Goal: Task Accomplishment & Management: Manage account settings

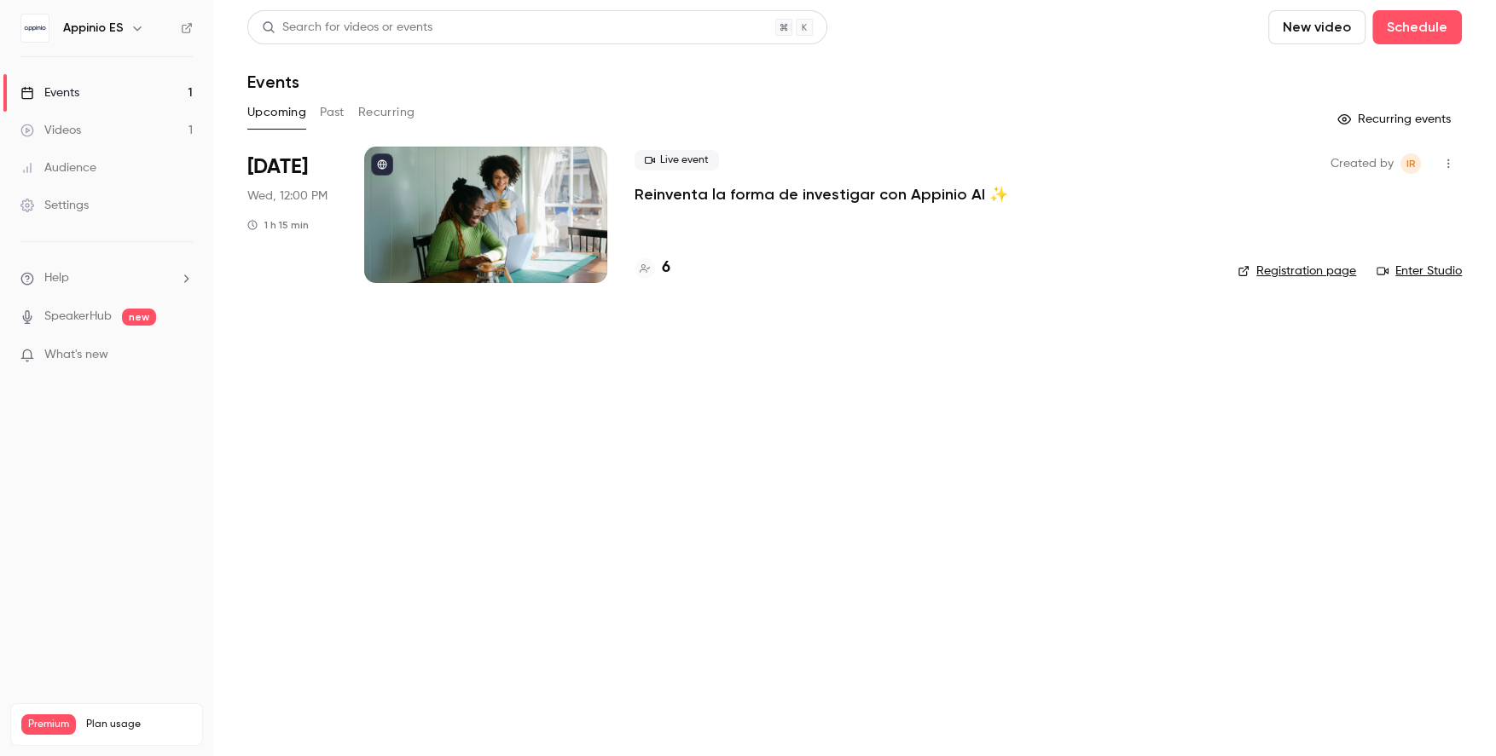
click at [671, 216] on div "Live event Reinventa la forma de investigar con Appinio AI ✨ 6" at bounding box center [922, 215] width 576 height 136
click at [538, 243] on div at bounding box center [485, 215] width 243 height 136
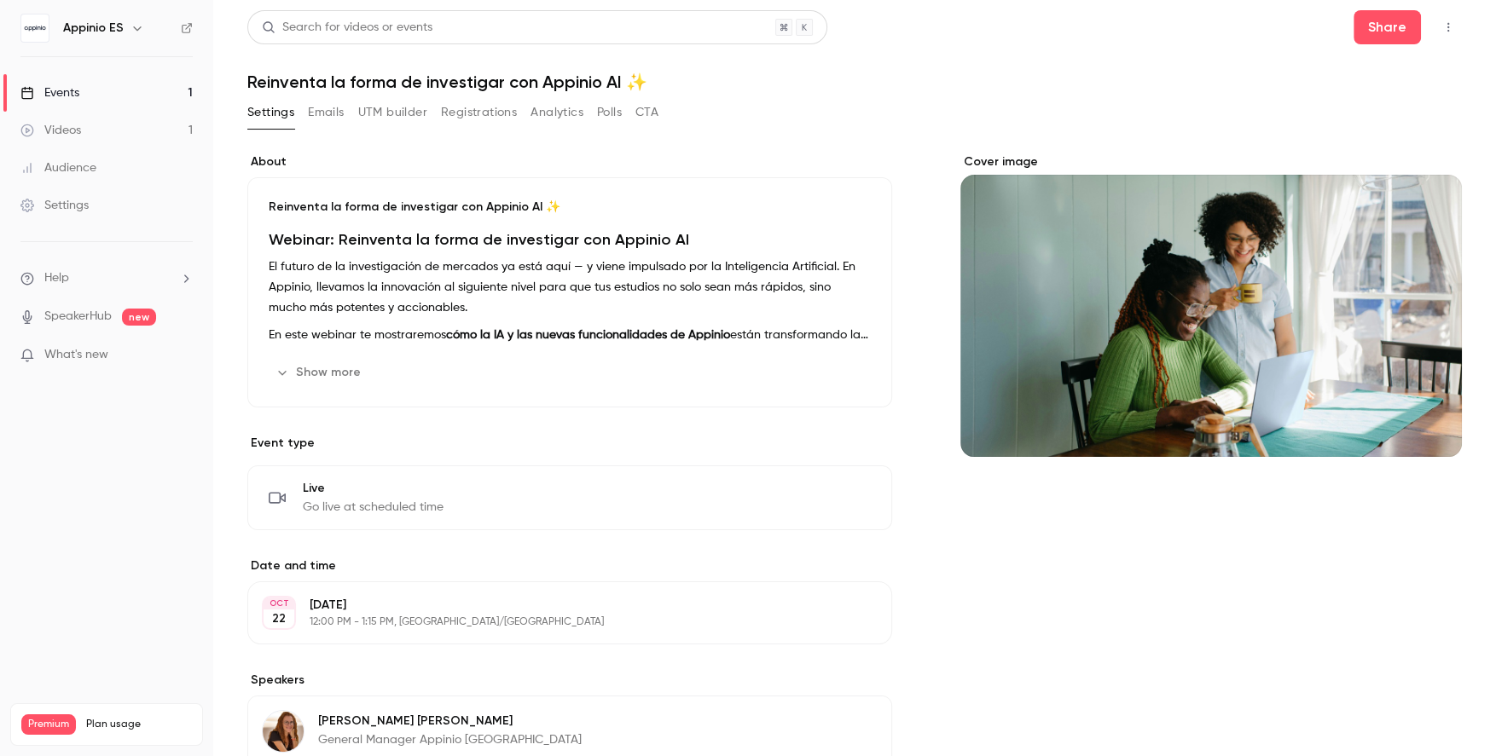
click at [500, 118] on button "Registrations" at bounding box center [479, 112] width 76 height 27
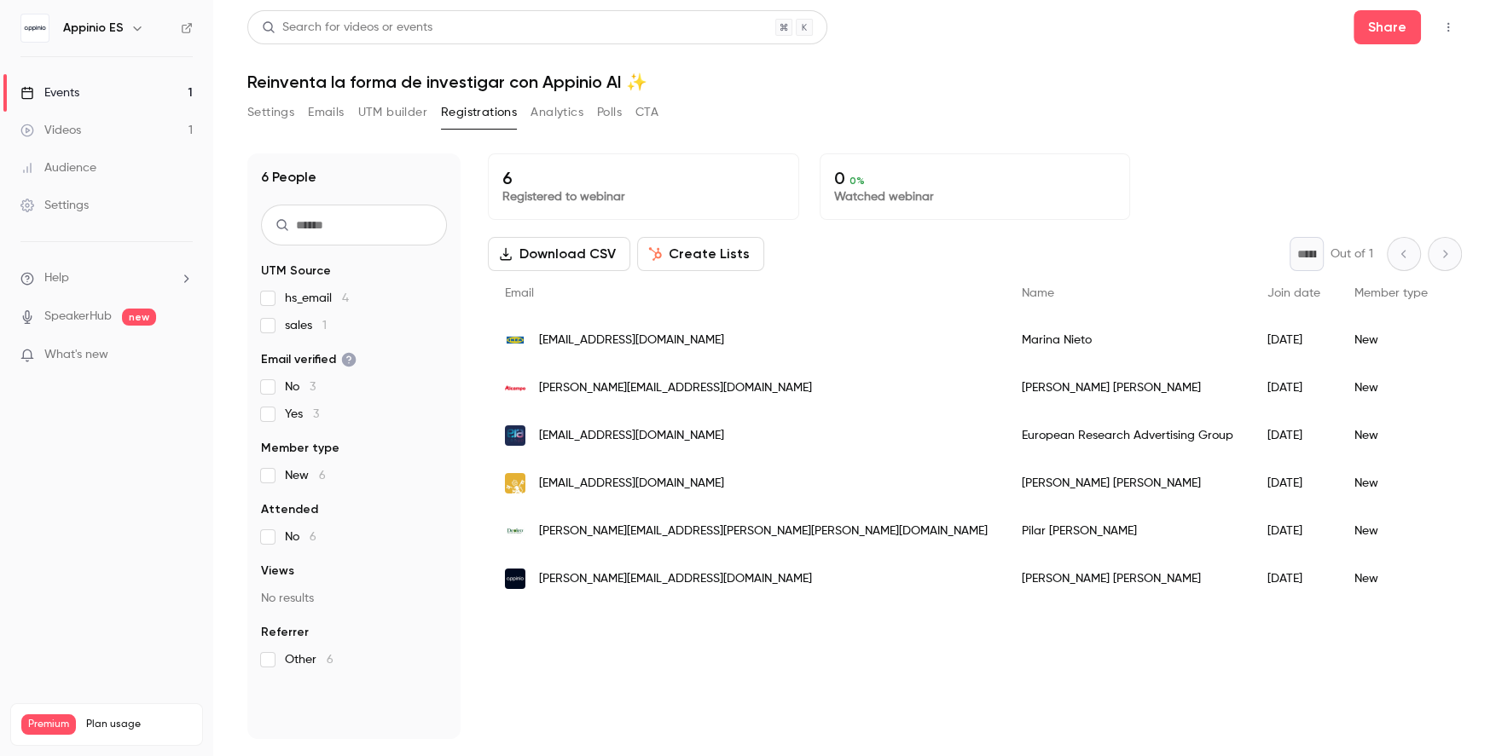
click at [290, 317] on span "sales 1" at bounding box center [306, 325] width 42 height 17
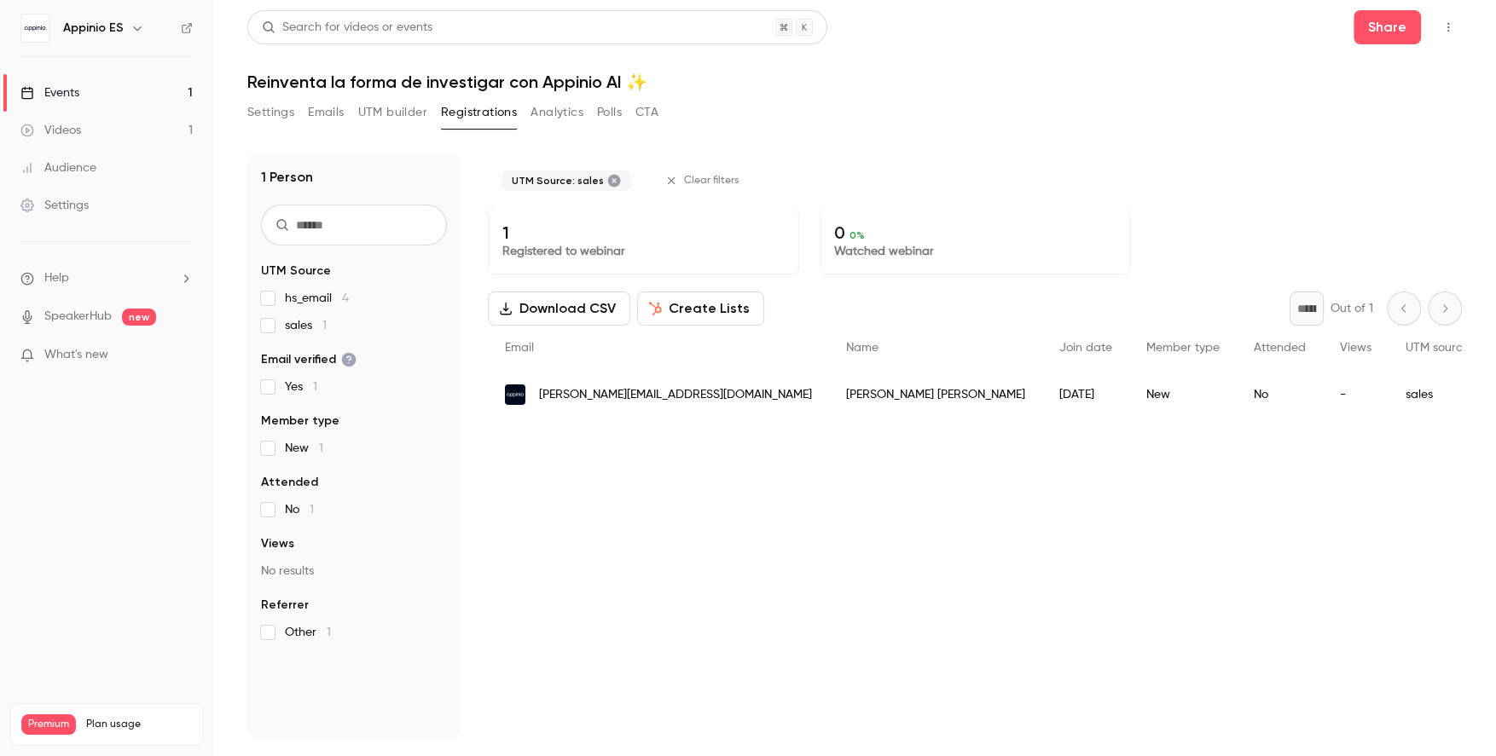
click at [293, 323] on span "sales 1" at bounding box center [306, 325] width 42 height 17
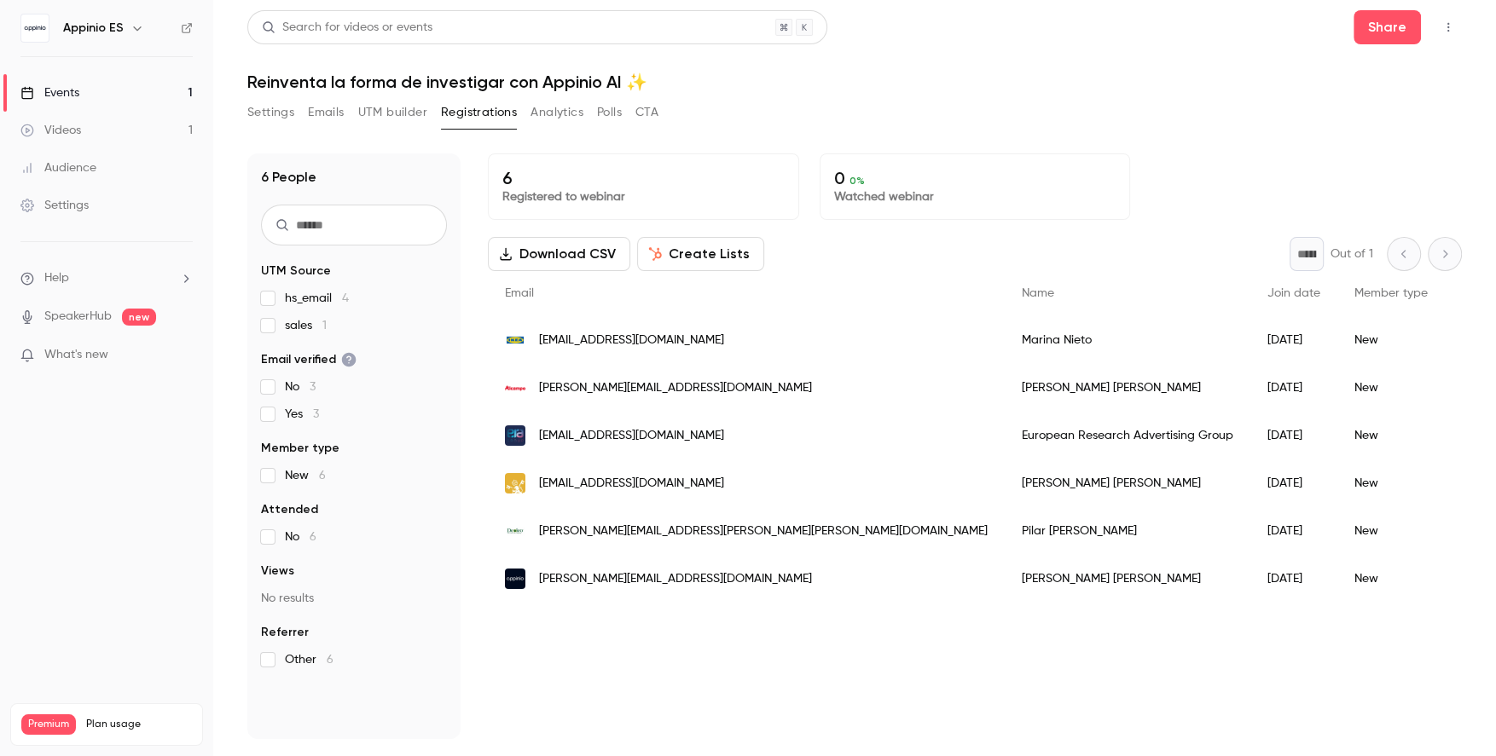
click at [308, 298] on span "hs_email 4" at bounding box center [317, 298] width 64 height 17
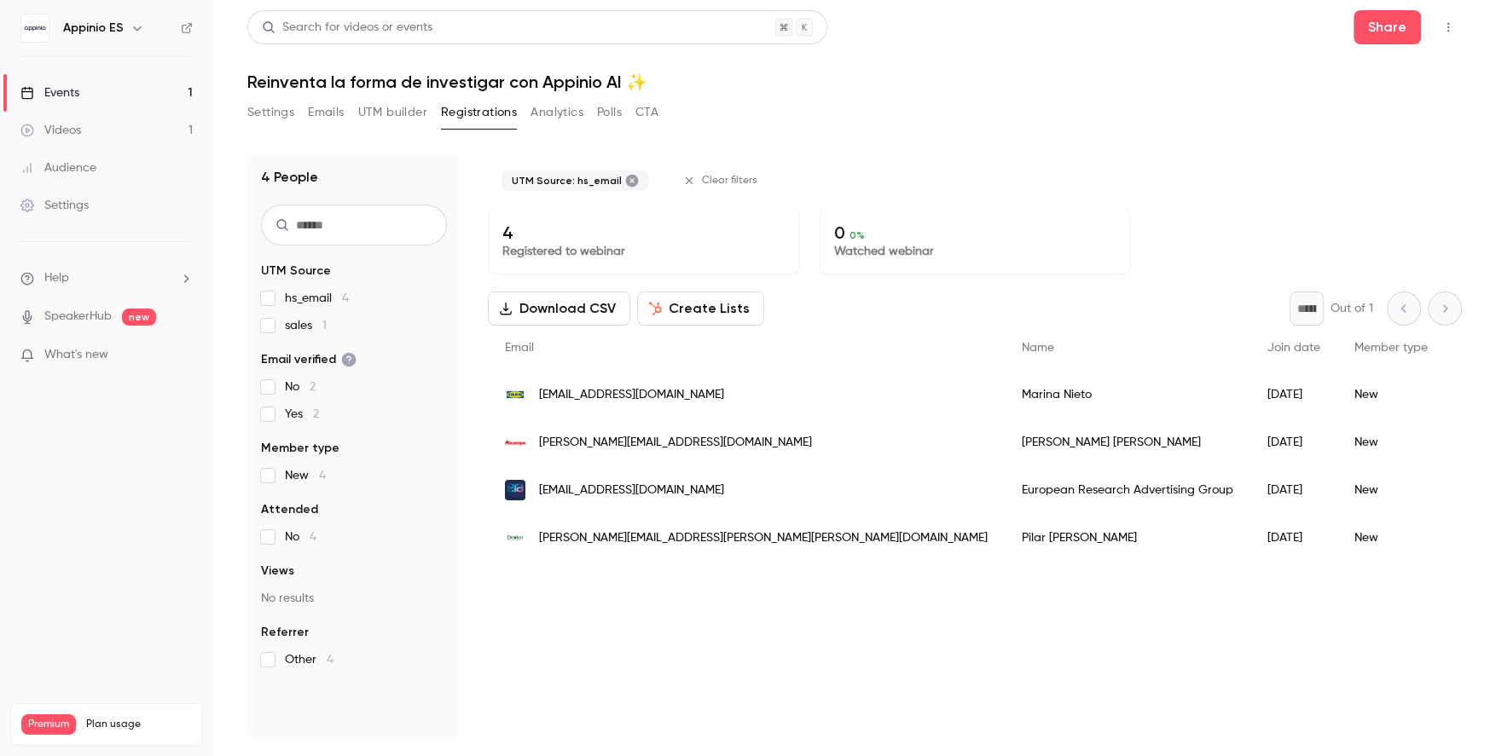
click at [308, 298] on span "hs_email 4" at bounding box center [317, 298] width 64 height 17
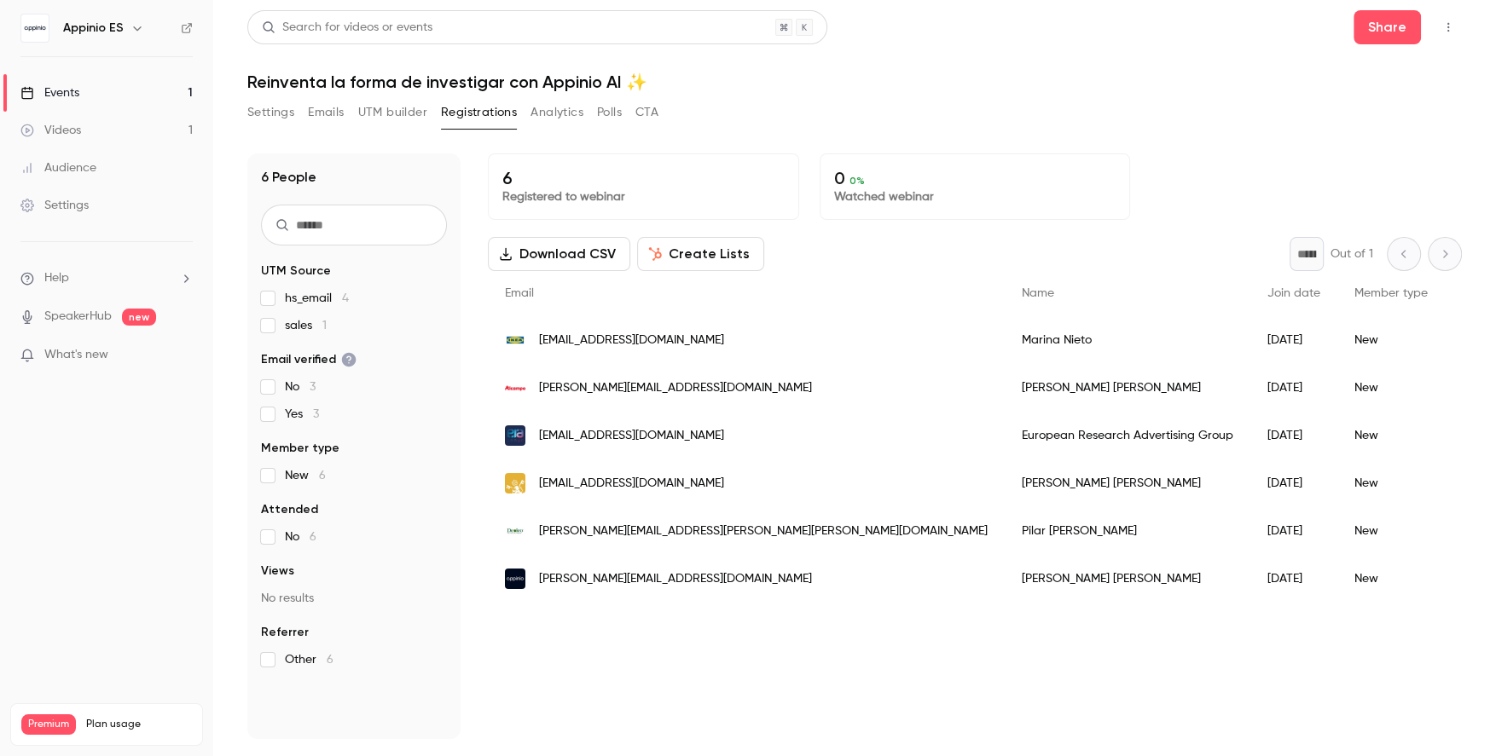
click at [302, 654] on span "Other 6" at bounding box center [309, 659] width 49 height 17
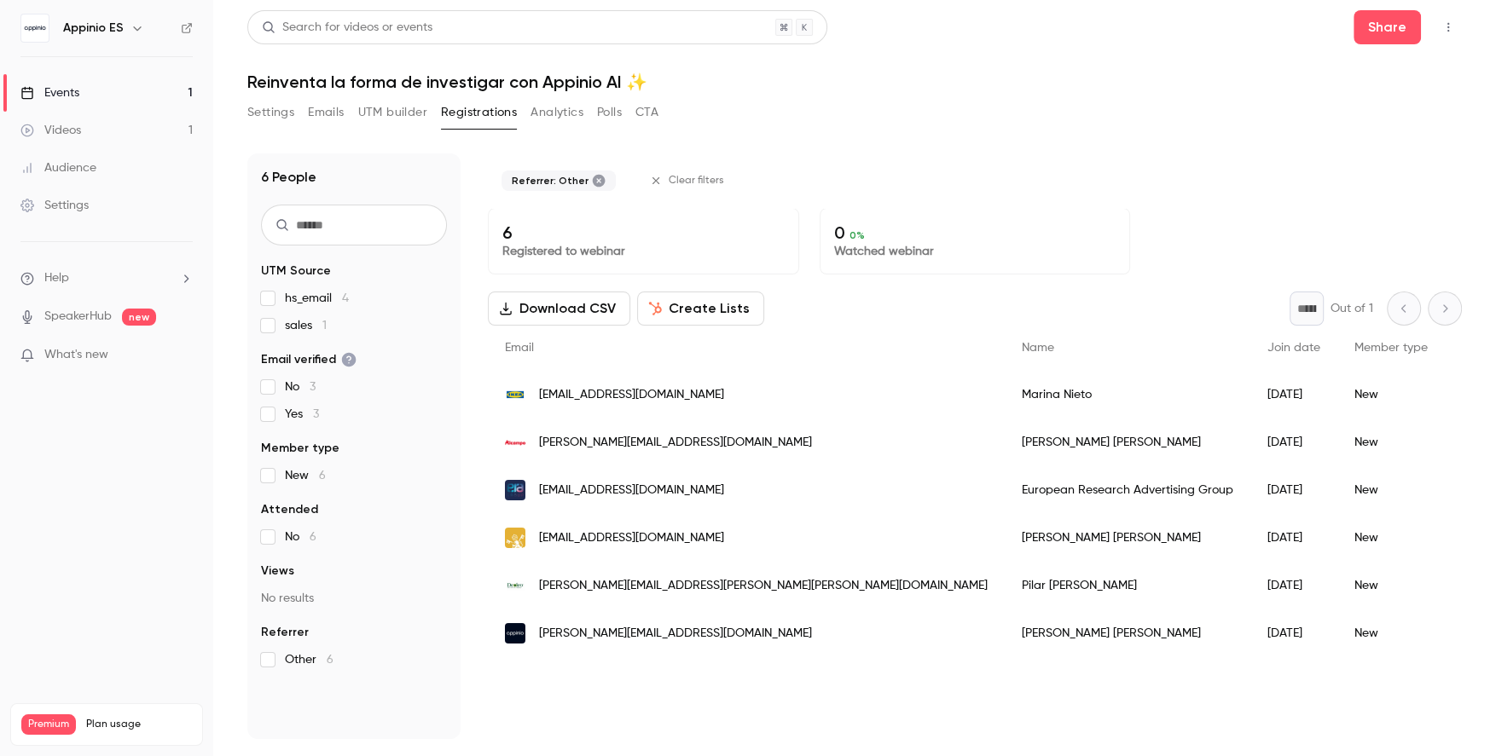
click at [302, 654] on span "Other 6" at bounding box center [309, 659] width 49 height 17
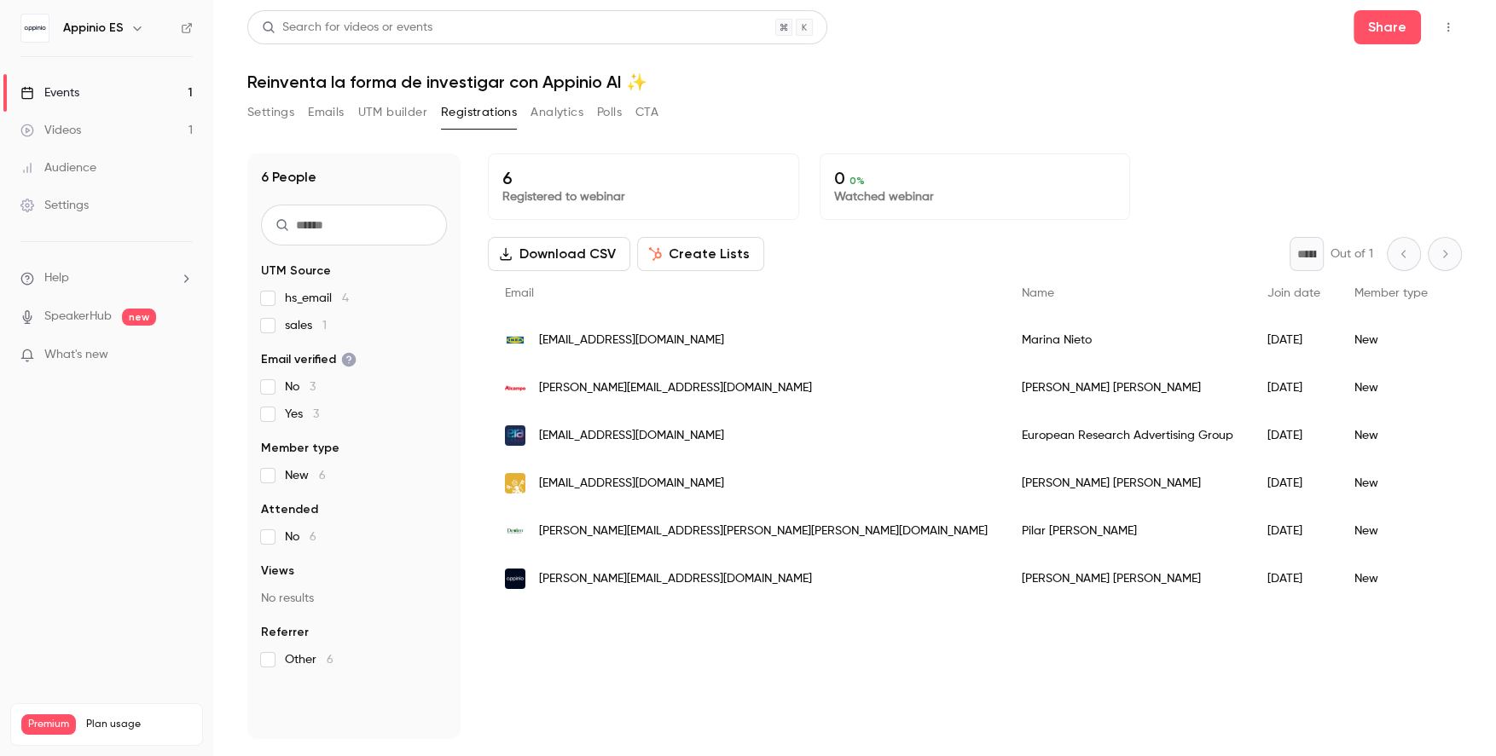
click at [315, 472] on span "New 6" at bounding box center [305, 475] width 41 height 17
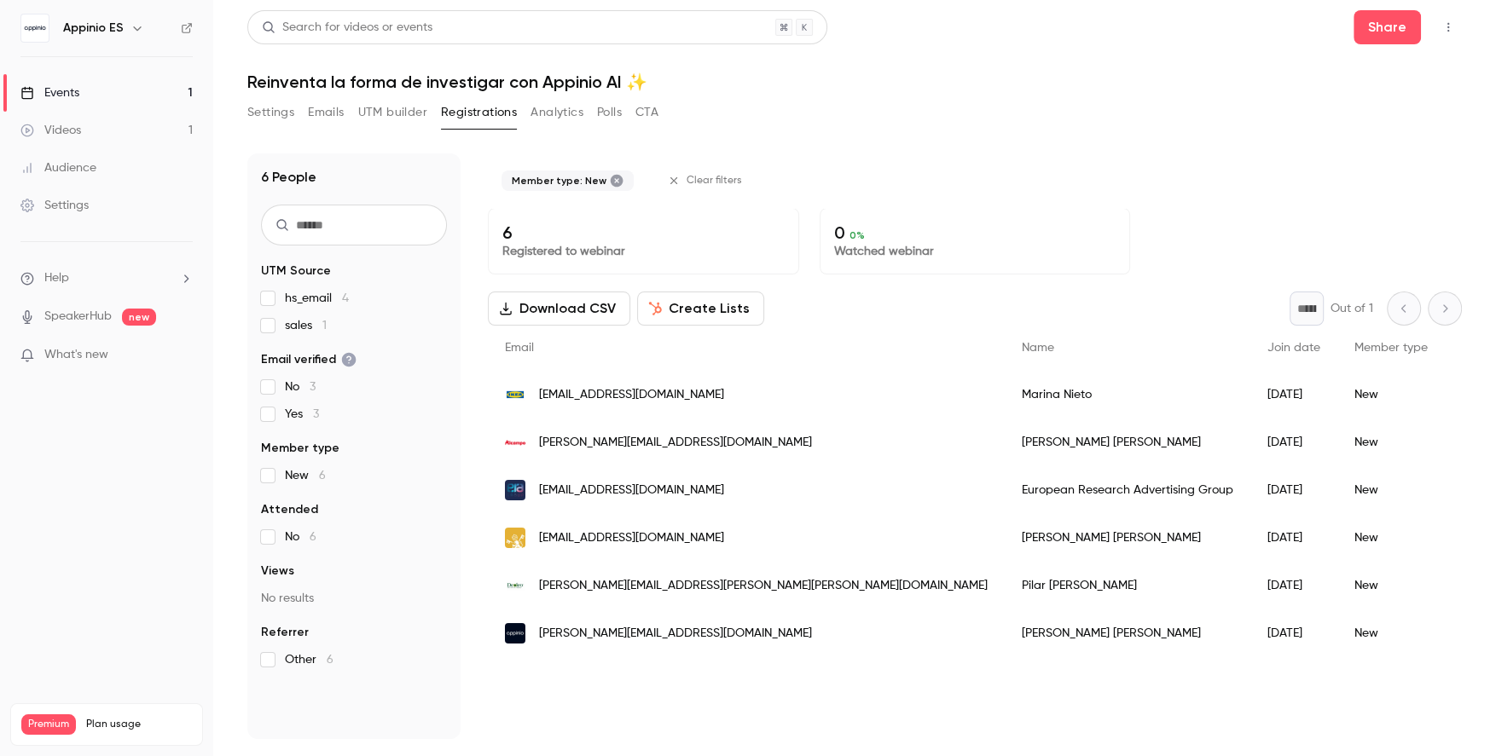
click at [315, 472] on span "New 6" at bounding box center [305, 475] width 41 height 17
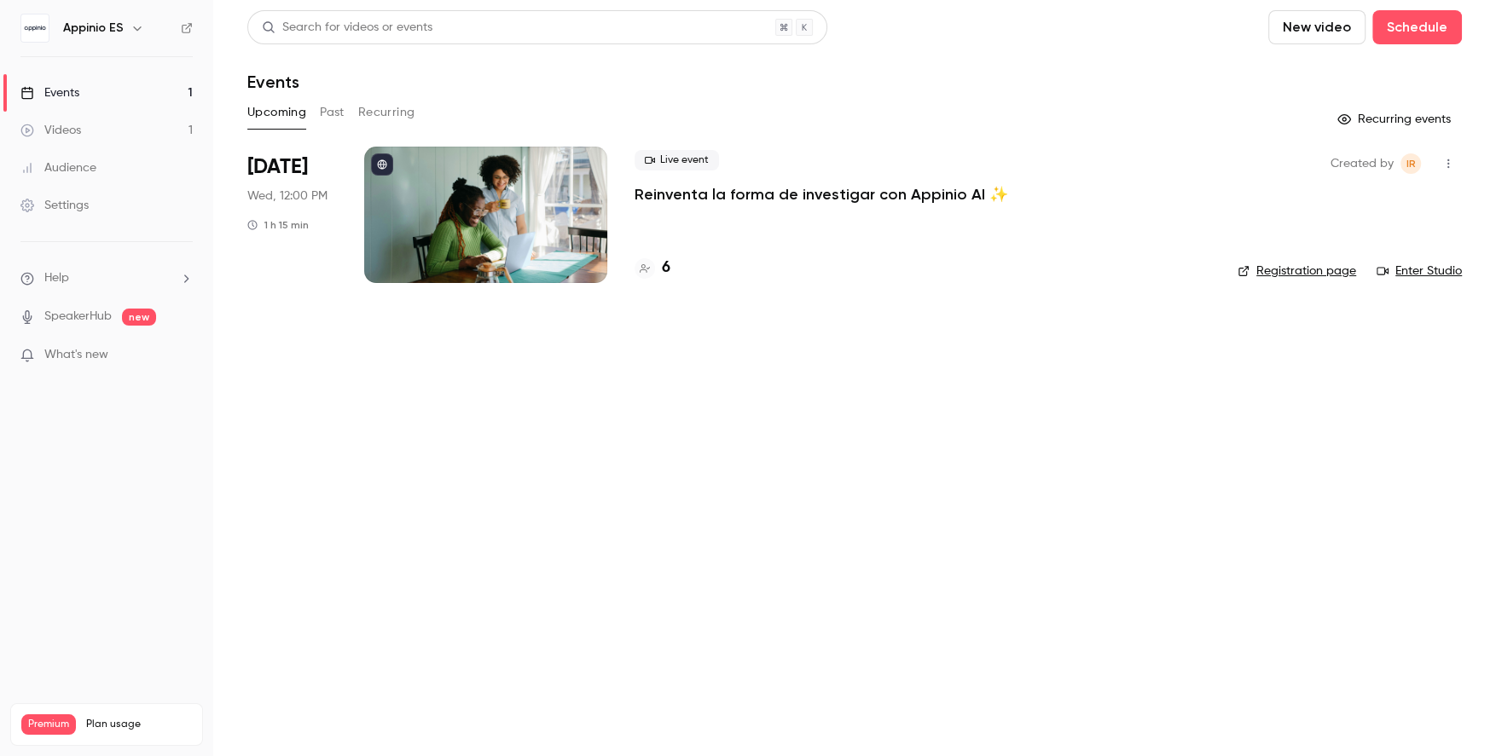
click at [1300, 273] on link "Registration page" at bounding box center [1296, 271] width 119 height 17
click at [145, 85] on link "Events 1" at bounding box center [106, 93] width 213 height 38
click at [167, 124] on link "Videos 1" at bounding box center [106, 131] width 213 height 38
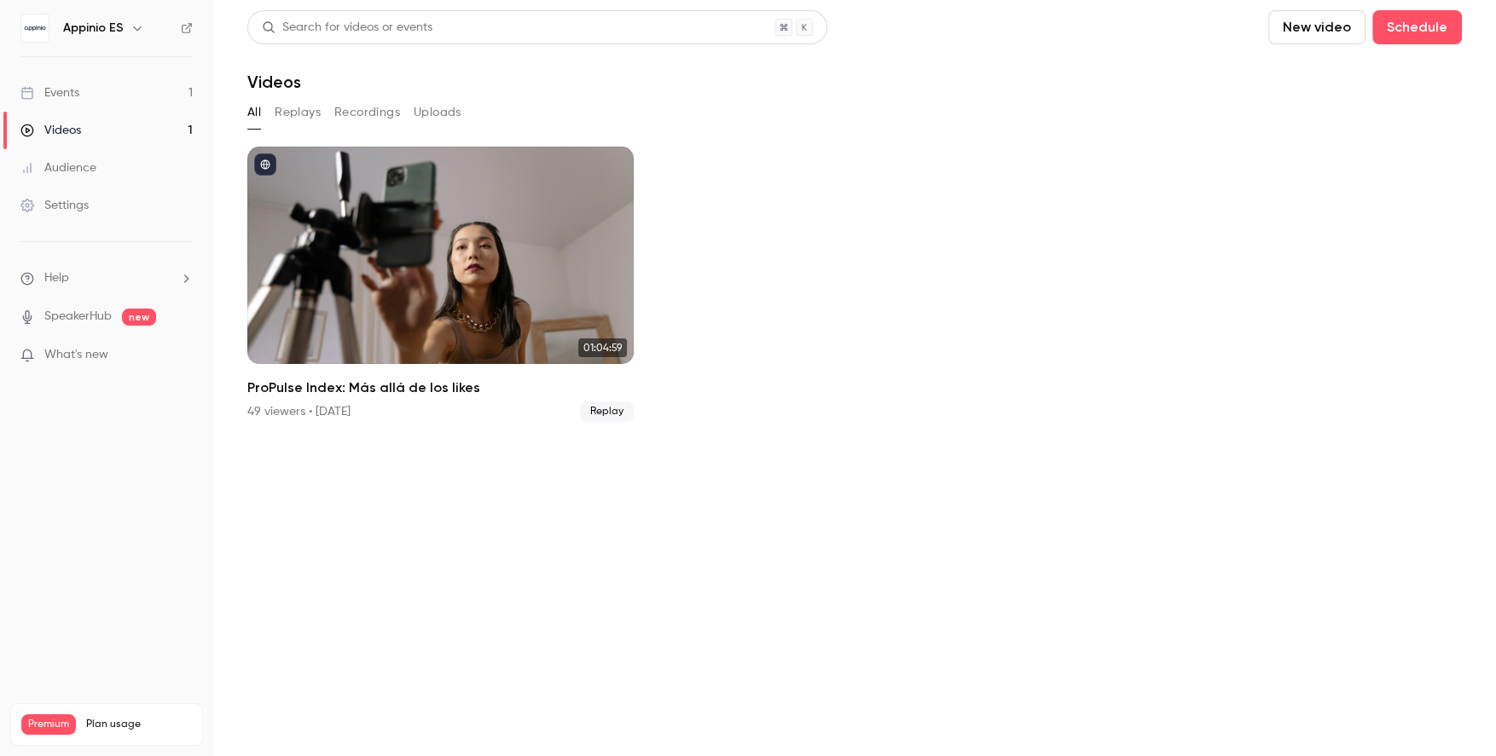
click at [125, 98] on link "Events 1" at bounding box center [106, 93] width 213 height 38
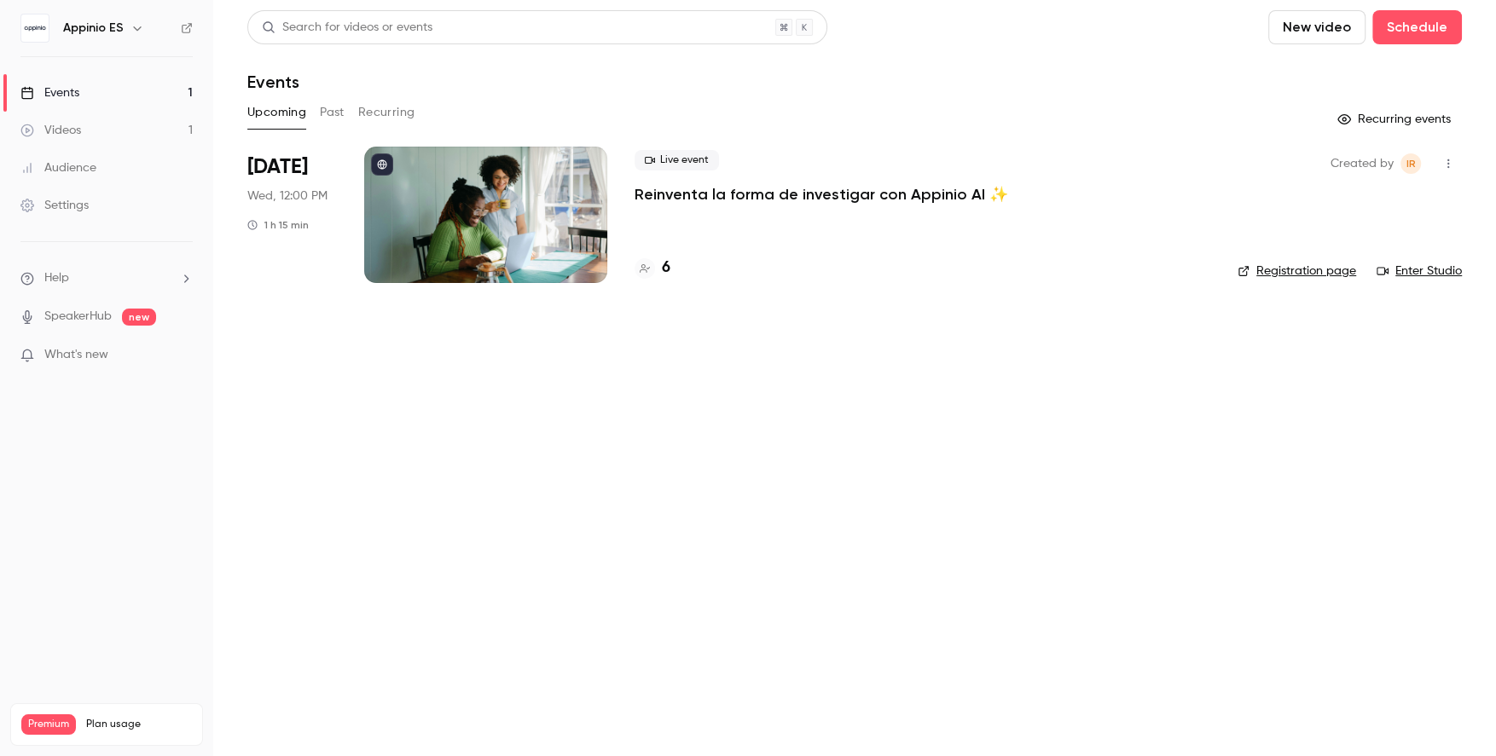
click at [185, 127] on link "Videos 1" at bounding box center [106, 131] width 213 height 38
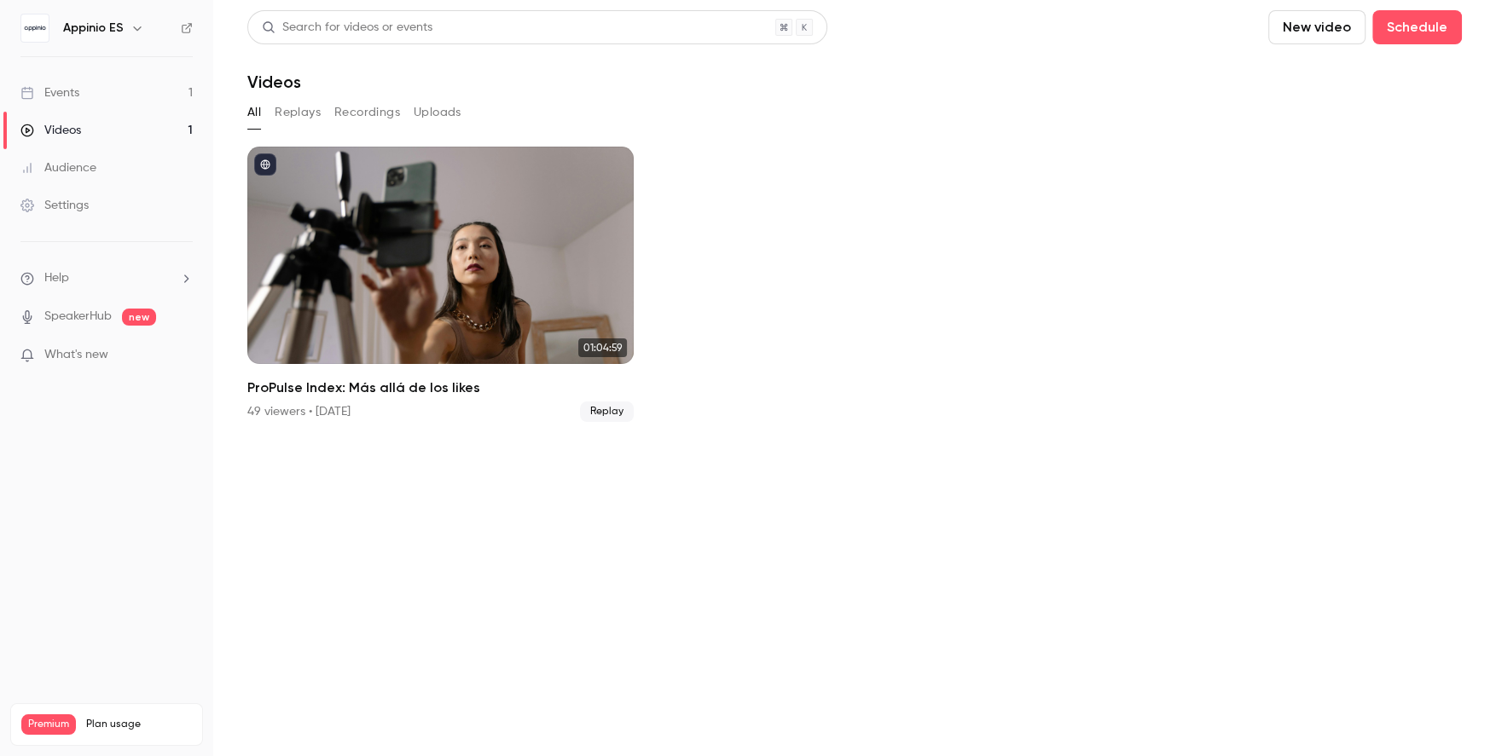
click at [152, 85] on link "Events 1" at bounding box center [106, 93] width 213 height 38
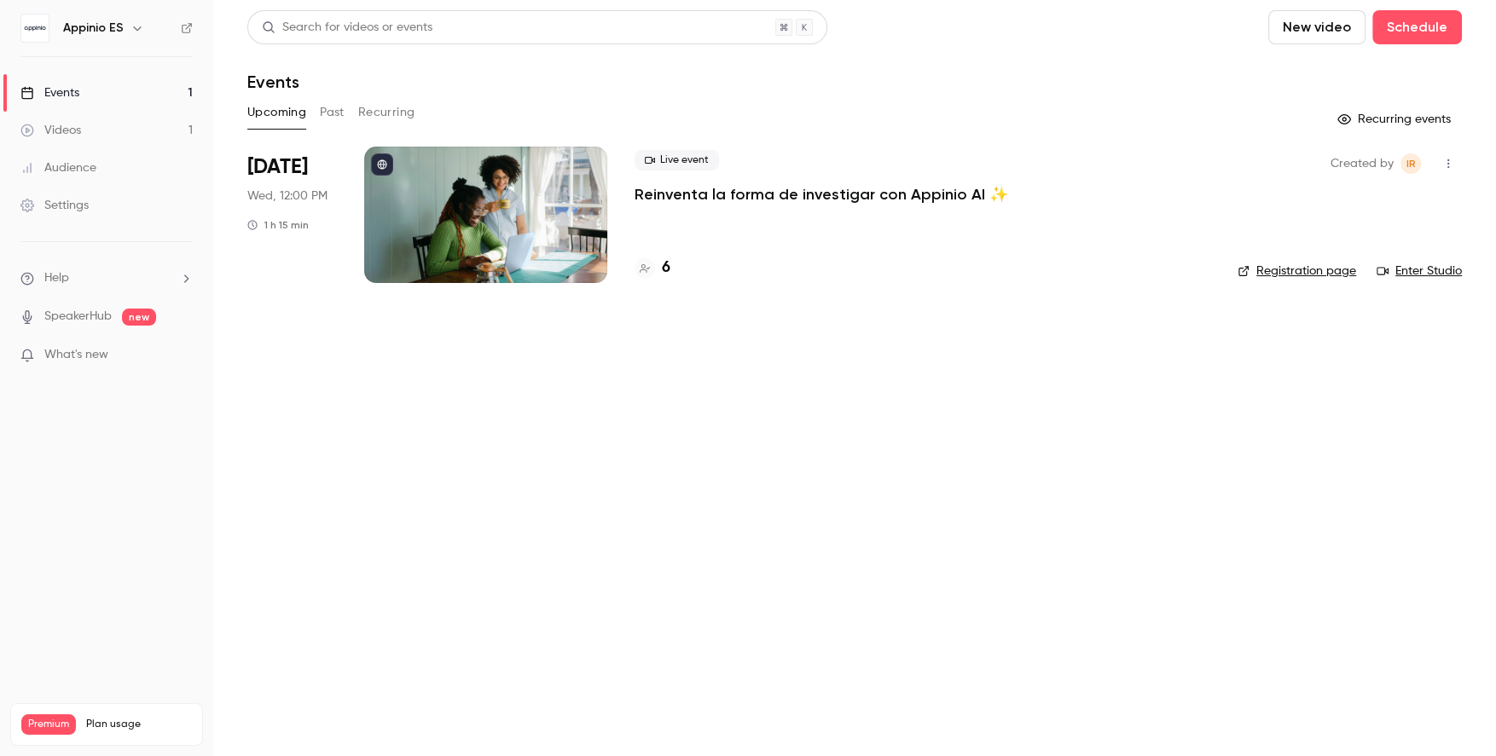
click at [424, 213] on div at bounding box center [485, 215] width 243 height 136
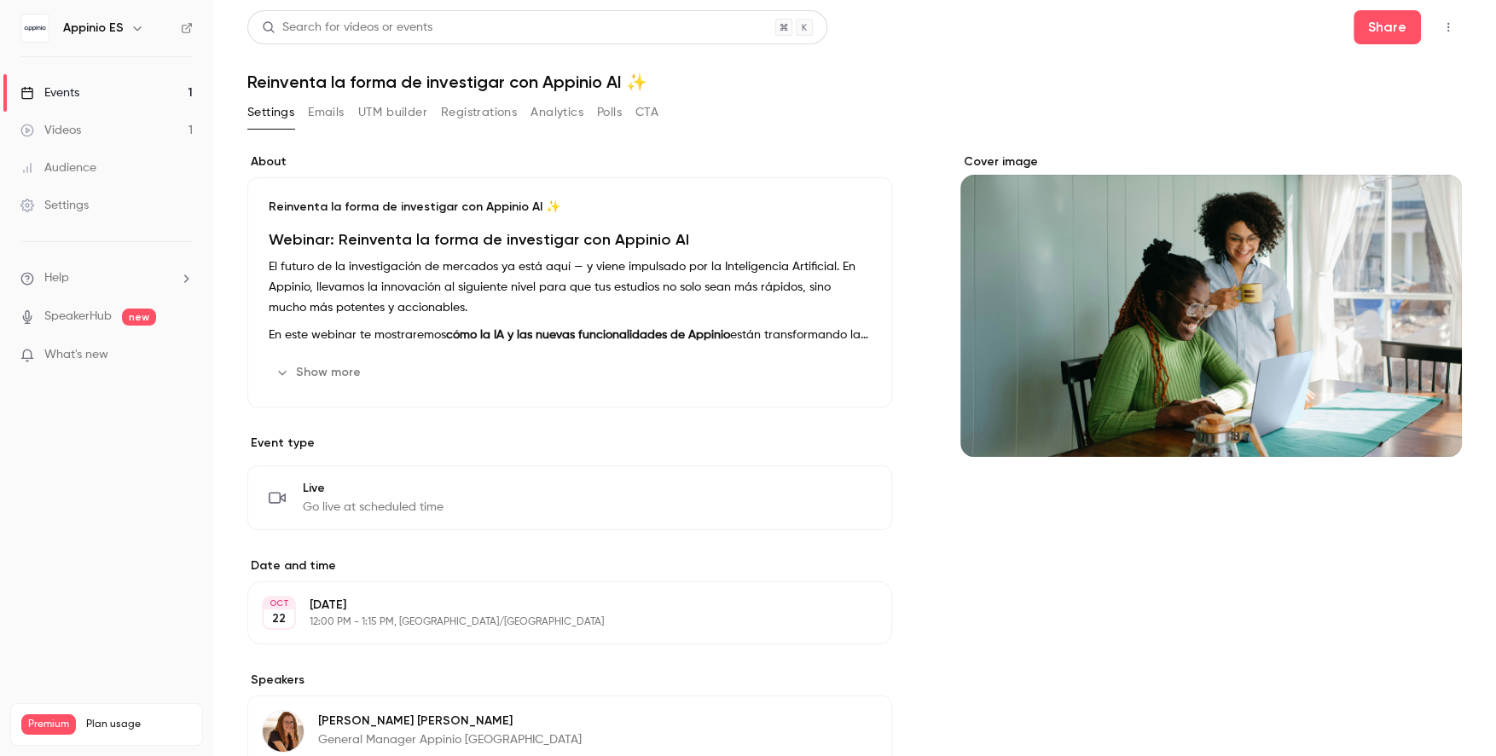
click at [370, 107] on button "UTM builder" at bounding box center [392, 112] width 69 height 27
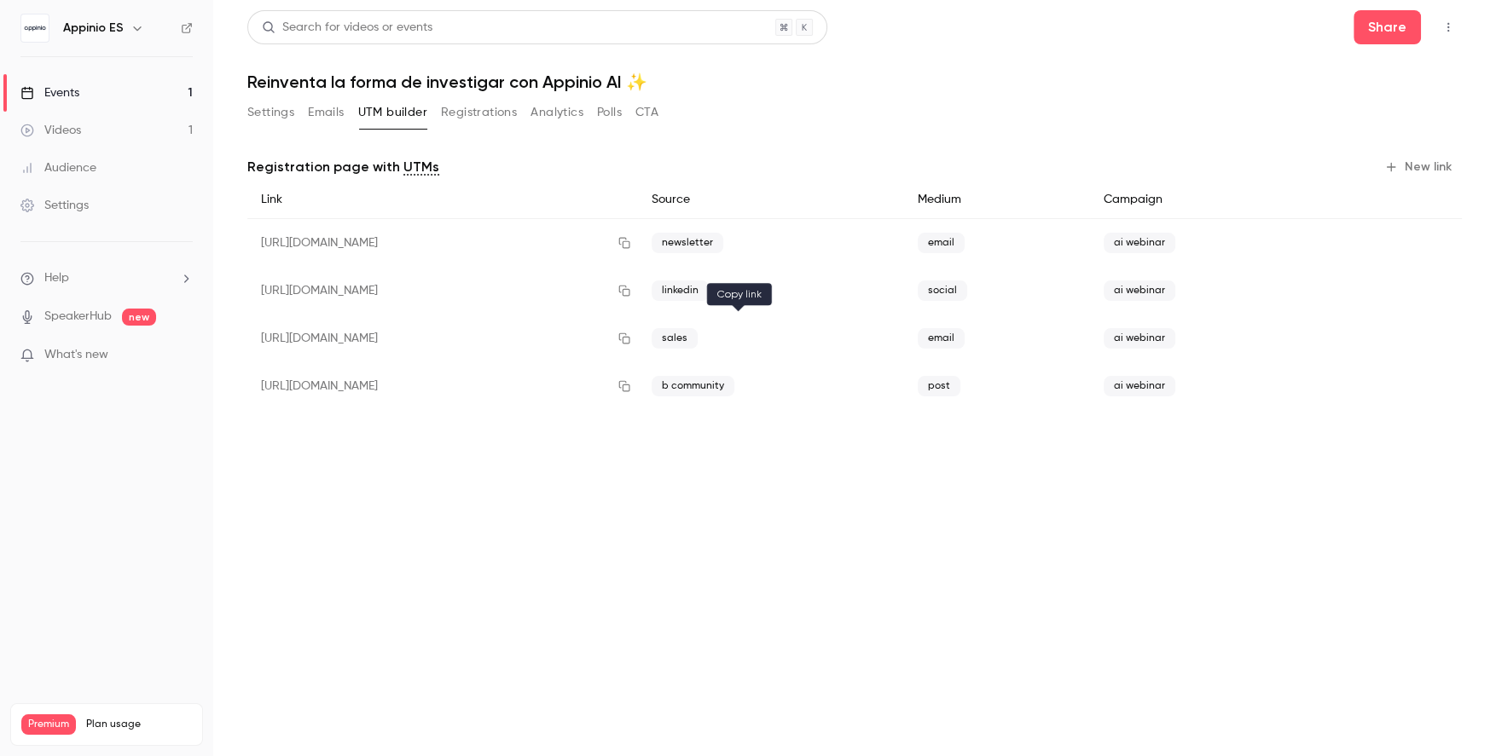
click at [631, 333] on icon "button" at bounding box center [624, 339] width 14 height 12
click at [263, 112] on button "Settings" at bounding box center [270, 112] width 47 height 27
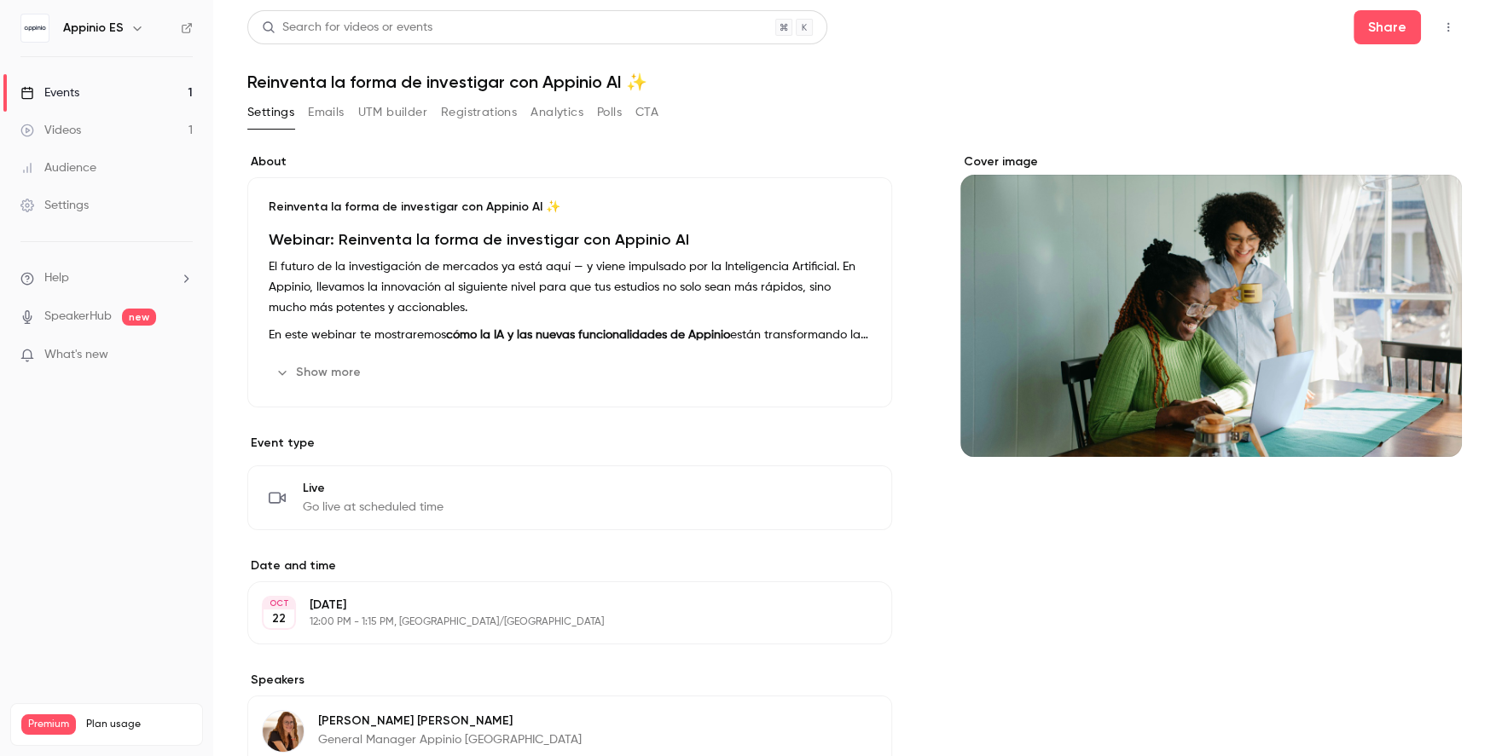
click at [159, 91] on link "Events 1" at bounding box center [106, 93] width 213 height 38
